Goal: Information Seeking & Learning: Check status

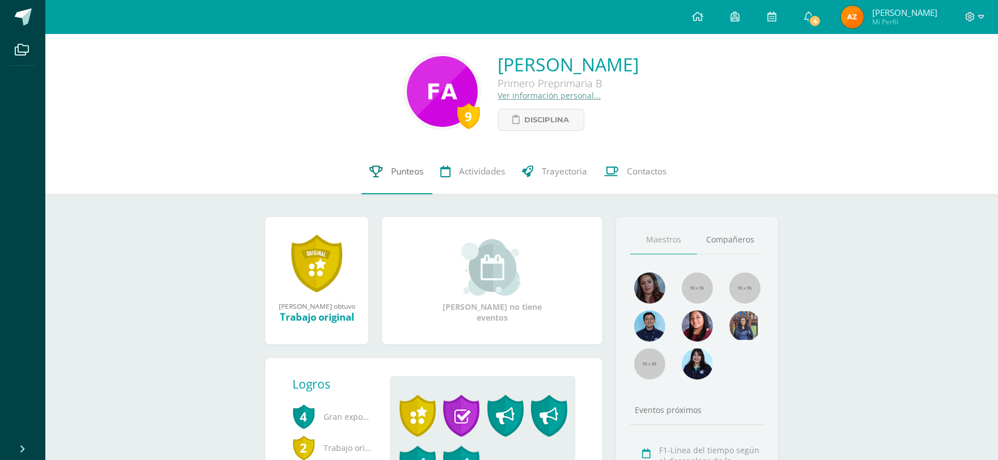
click at [406, 176] on span "Punteos" at bounding box center [408, 171] width 32 height 12
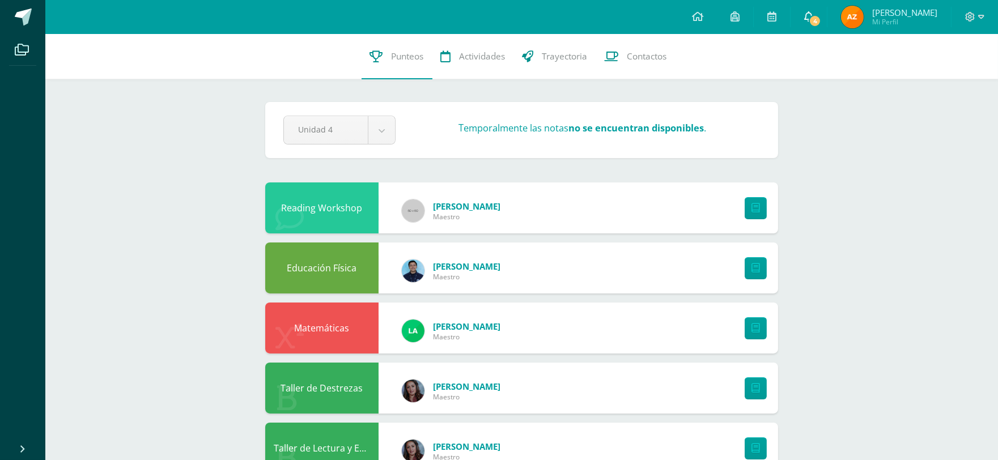
click at [815, 23] on span "4" at bounding box center [815, 21] width 12 height 12
